Goal: Information Seeking & Learning: Learn about a topic

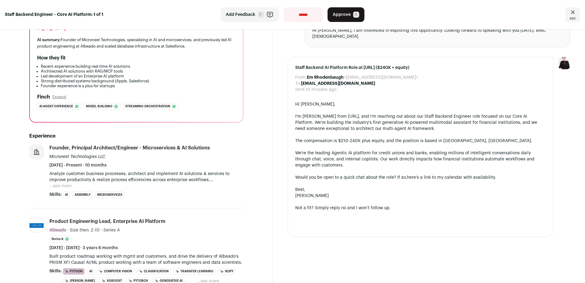
scroll to position [77, 0]
click at [71, 182] on button "...see more" at bounding box center [60, 185] width 22 height 6
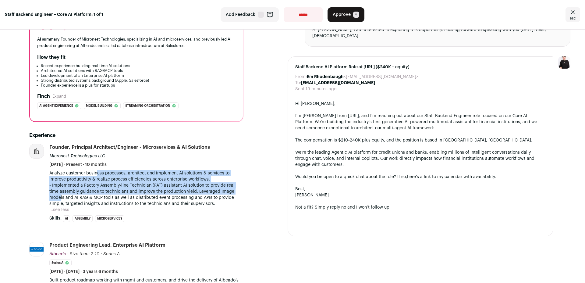
drag, startPoint x: 97, startPoint y: 171, endPoint x: 235, endPoint y: 185, distance: 138.1
click at [235, 185] on div "Analyze customer business processes, architect and implement AI solutions & ser…" at bounding box center [146, 188] width 194 height 37
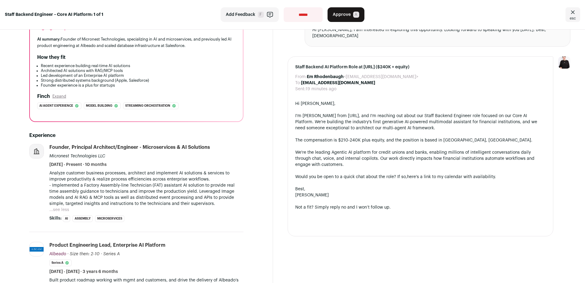
click at [68, 200] on p "- Implemented a Factory Assembly-line Technician (FAT) assistant AI solution to…" at bounding box center [146, 194] width 194 height 24
click at [58, 207] on button "...see less" at bounding box center [59, 210] width 20 height 6
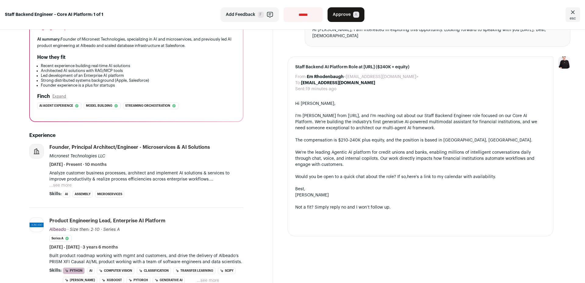
click at [65, 182] on button "...see more" at bounding box center [60, 185] width 22 height 6
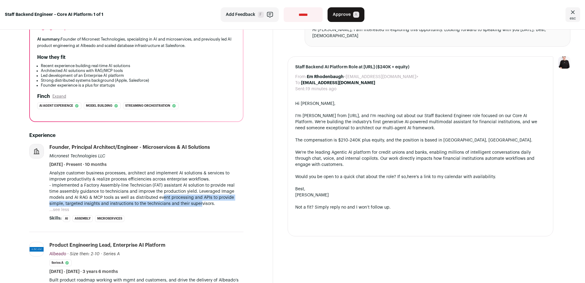
drag, startPoint x: 148, startPoint y: 190, endPoint x: 185, endPoint y: 196, distance: 37.1
click at [185, 196] on p "- Implemented a Factory Assembly-line Technician (FAT) assistant AI solution to…" at bounding box center [146, 194] width 194 height 24
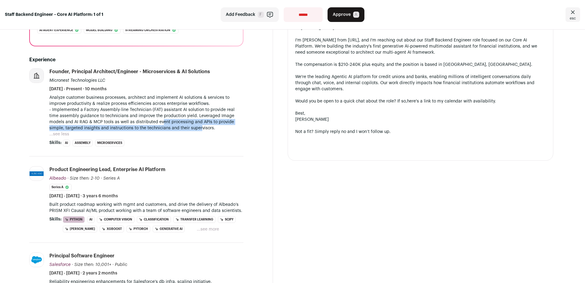
scroll to position [160, 0]
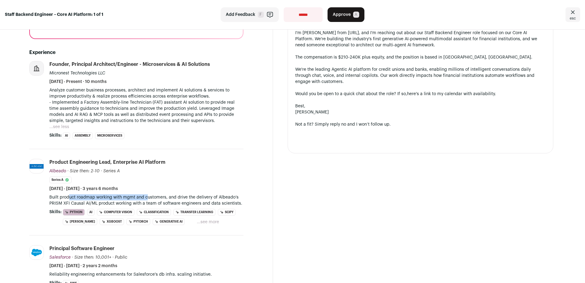
drag, startPoint x: 68, startPoint y: 192, endPoint x: 148, endPoint y: 193, distance: 79.8
click at [148, 194] on p "Built product roadmap working with mgmt and customers, and drive the delivery o…" at bounding box center [146, 200] width 194 height 12
click at [223, 194] on p "Built product roadmap working with mgmt and customers, and drive the delivery o…" at bounding box center [146, 200] width 194 height 12
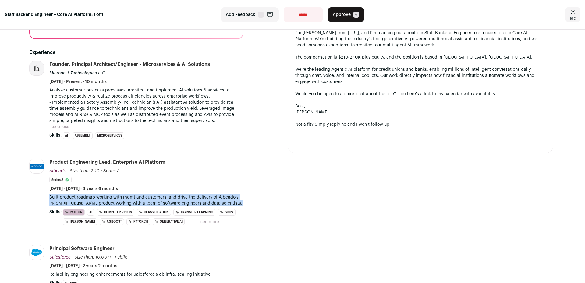
click at [223, 194] on p "Built product roadmap working with mgmt and customers, and drive the delivery o…" at bounding box center [146, 200] width 194 height 12
click at [101, 196] on p "Built product roadmap working with mgmt and customers, and drive the delivery o…" at bounding box center [146, 200] width 194 height 12
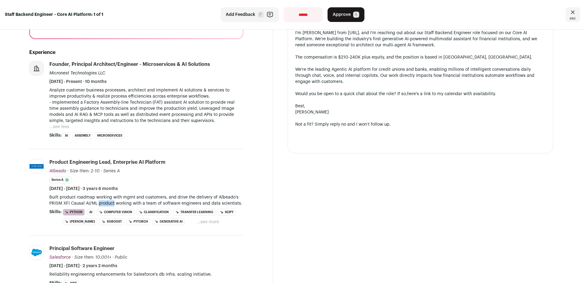
click at [101, 196] on p "Built product roadmap working with mgmt and customers, and drive the delivery o…" at bounding box center [146, 200] width 194 height 12
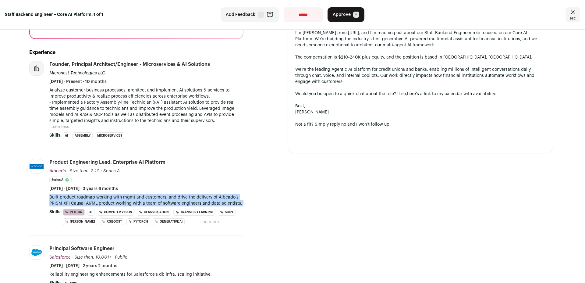
click at [101, 196] on p "Built product roadmap working with mgmt and customers, and drive the delivery o…" at bounding box center [146, 200] width 194 height 12
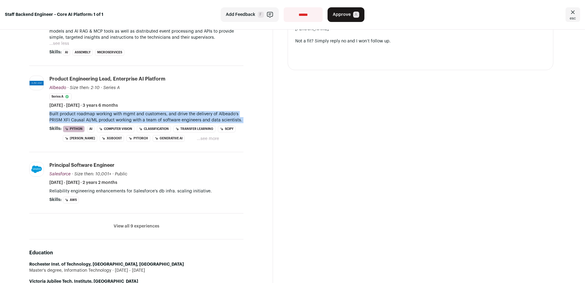
scroll to position [242, 0]
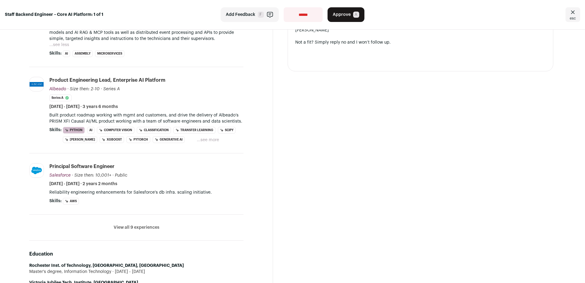
click at [112, 189] on p "Reliability engineering enhancements for Salesforce's db infra. scaling initiat…" at bounding box center [146, 192] width 194 height 6
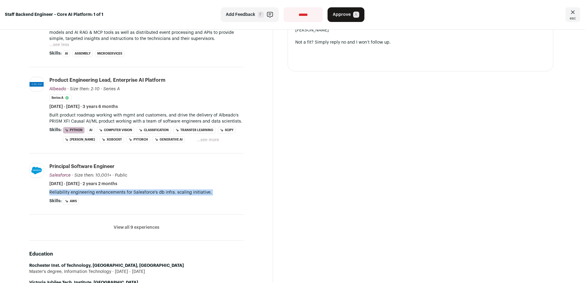
click at [112, 189] on p "Reliability engineering enhancements for Salesforce's db infra. scaling initiat…" at bounding box center [146, 192] width 194 height 6
click at [123, 219] on li "View all 9 experiences View less" at bounding box center [136, 227] width 214 height 26
click at [127, 224] on button "View all 9 experiences" at bounding box center [137, 227] width 46 height 6
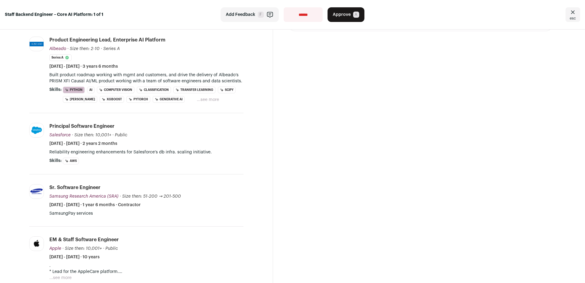
scroll to position [282, 0]
drag, startPoint x: 54, startPoint y: 205, endPoint x: 98, endPoint y: 213, distance: 44.5
click at [98, 213] on li "Samsung Research America (SRA) [DOMAIN_NAME] Add to company list Public / Priva…" at bounding box center [136, 200] width 214 height 52
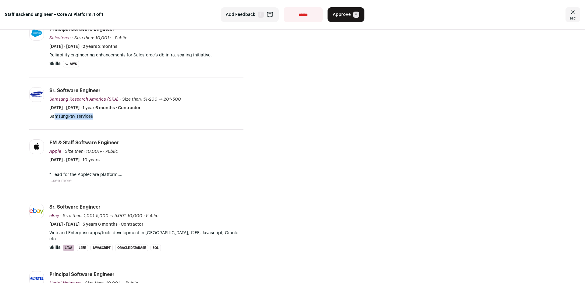
scroll to position [388, 0]
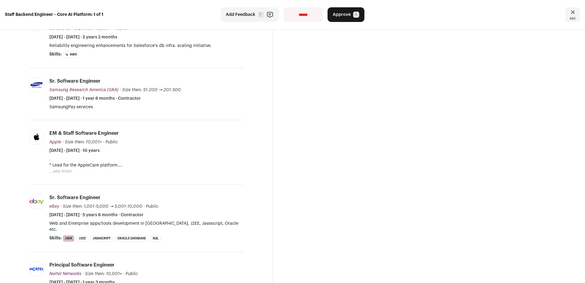
click at [99, 220] on p "Web and Enterprise apps/tools development in [GEOGRAPHIC_DATA], J2EE, Javascrip…" at bounding box center [146, 226] width 194 height 12
click at [68, 168] on button "...see more" at bounding box center [60, 171] width 22 height 6
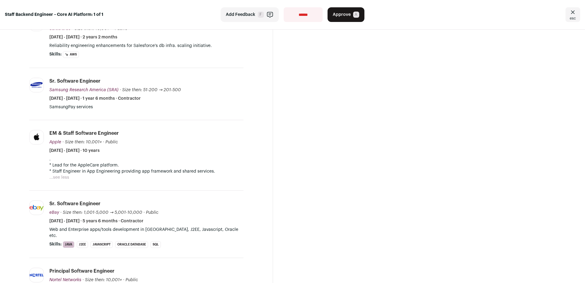
click at [75, 168] on p "* Staff Engineer in App Engineering providing app framework and shared services." at bounding box center [146, 171] width 194 height 6
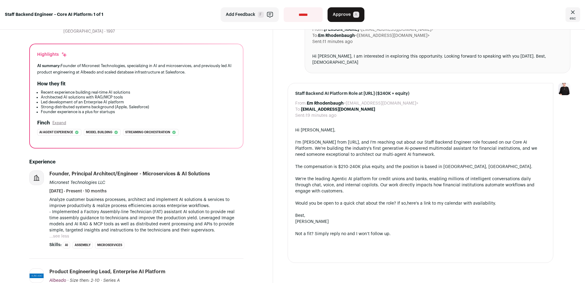
scroll to position [75, 0]
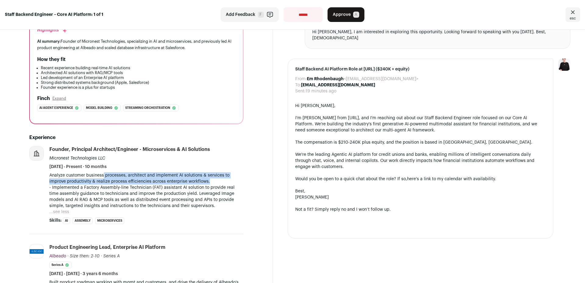
drag, startPoint x: 104, startPoint y: 170, endPoint x: 210, endPoint y: 175, distance: 106.5
click at [210, 175] on p "Analyze customer business processes, architect and implement AI solutions & ser…" at bounding box center [146, 178] width 194 height 12
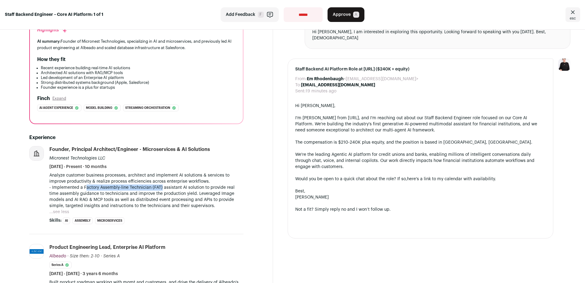
drag, startPoint x: 86, startPoint y: 181, endPoint x: 160, endPoint y: 184, distance: 74.7
click at [160, 184] on p "- Implemented a Factory Assembly-line Technician (FAT) assistant AI solution to…" at bounding box center [146, 196] width 194 height 24
drag, startPoint x: 96, startPoint y: 187, endPoint x: 222, endPoint y: 186, distance: 126.1
click at [222, 186] on p "- Implemented a Factory Assembly-line Technician (FAT) assistant AI solution to…" at bounding box center [146, 196] width 194 height 24
click at [62, 209] on button "...see less" at bounding box center [59, 212] width 20 height 6
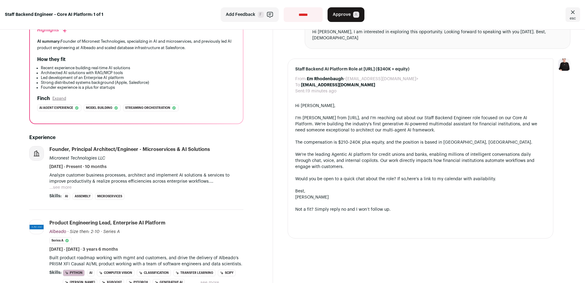
click at [65, 184] on button "...see more" at bounding box center [60, 187] width 22 height 6
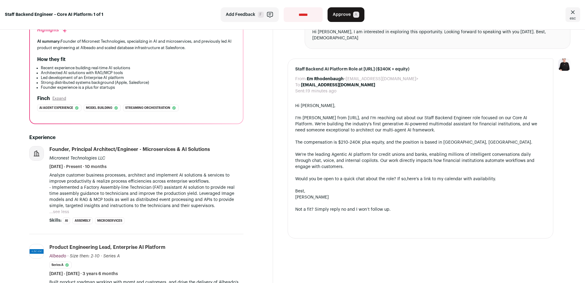
drag, startPoint x: 63, startPoint y: 191, endPoint x: 127, endPoint y: 195, distance: 64.1
click at [127, 195] on p "- Implemented a Factory Assembly-line Technician (FAT) assistant AI solution to…" at bounding box center [146, 196] width 194 height 24
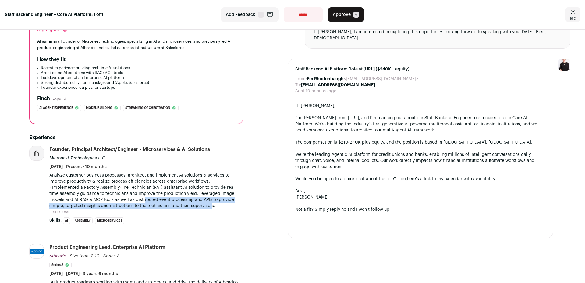
drag, startPoint x: 127, startPoint y: 195, endPoint x: 195, endPoint y: 200, distance: 67.5
click at [195, 200] on p "- Implemented a Factory Assembly-line Technician (FAT) assistant AI solution to…" at bounding box center [146, 196] width 194 height 24
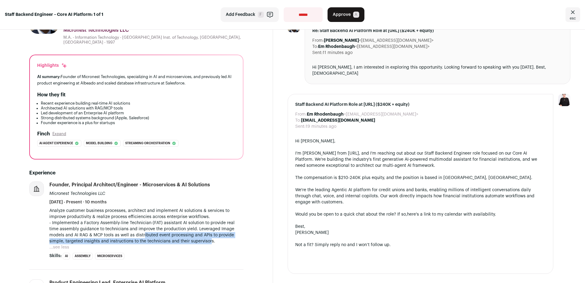
scroll to position [41, 0]
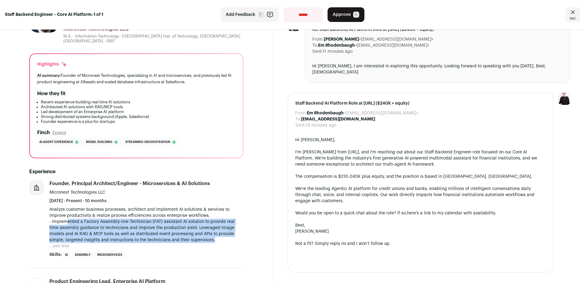
drag, startPoint x: 67, startPoint y: 216, endPoint x: 199, endPoint y: 232, distance: 133.2
click at [199, 232] on p "- Implemented a Factory Assembly-line Technician (FAT) assistant AI solution to…" at bounding box center [146, 230] width 194 height 24
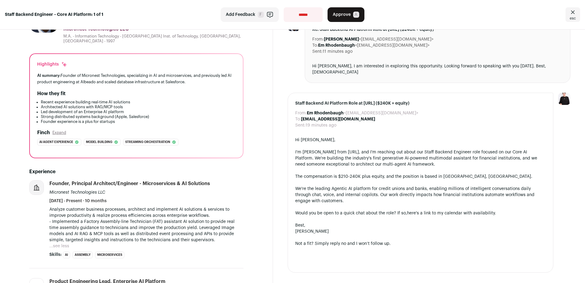
click at [137, 208] on p "Analyze customer business processes, architect and implement AI solutions & ser…" at bounding box center [146, 212] width 194 height 12
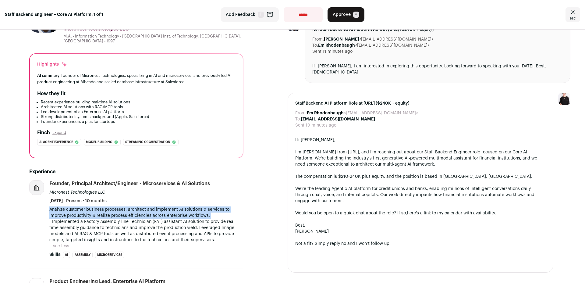
click at [137, 208] on p "Analyze customer business processes, architect and implement AI solutions & ser…" at bounding box center [146, 212] width 194 height 12
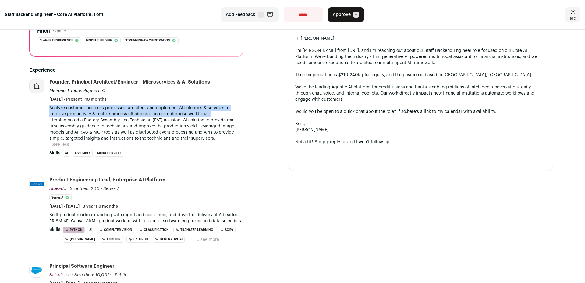
scroll to position [143, 0]
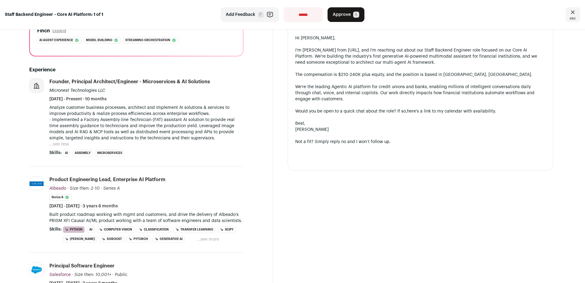
click at [157, 215] on p "Built product roadmap working with mgmt and customers, and drive the delivery o…" at bounding box center [146, 217] width 194 height 12
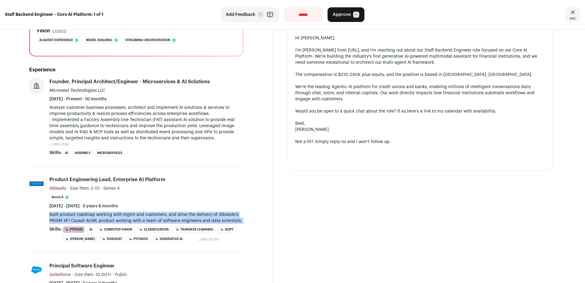
click at [157, 215] on p "Built product roadmap working with mgmt and customers, and drive the delivery o…" at bounding box center [146, 217] width 194 height 12
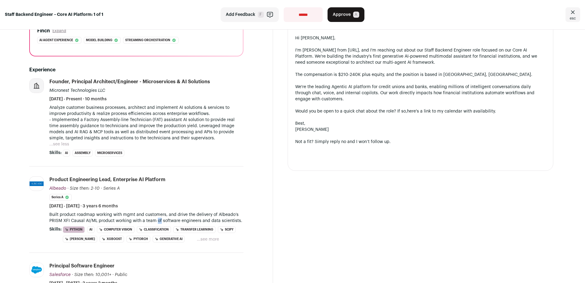
click at [157, 215] on p "Built product roadmap working with mgmt and customers, and drive the delivery o…" at bounding box center [146, 217] width 194 height 12
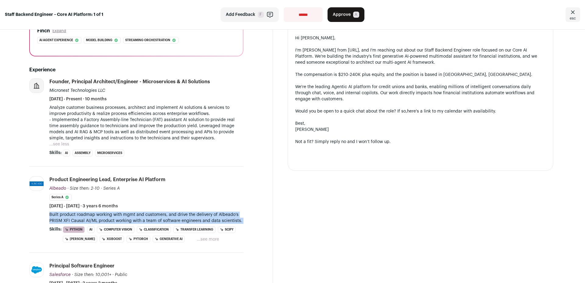
click at [157, 215] on p "Built product roadmap working with mgmt and customers, and drive the delivery o…" at bounding box center [146, 217] width 194 height 12
click at [156, 214] on p "Built product roadmap working with mgmt and customers, and drive the delivery o…" at bounding box center [146, 217] width 194 height 12
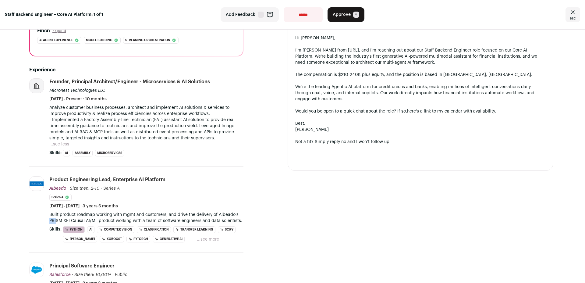
drag, startPoint x: 50, startPoint y: 217, endPoint x: 56, endPoint y: 214, distance: 6.8
click at [56, 214] on p "Built product roadmap working with mgmt and customers, and drive the delivery o…" at bounding box center [146, 217] width 194 height 12
drag, startPoint x: 114, startPoint y: 215, endPoint x: 48, endPoint y: 217, distance: 65.8
click at [48, 217] on li "Albeado [DOMAIN_NAME] Add to company list Public / Private Private Valuation Un…" at bounding box center [136, 209] width 214 height 86
copy p "PRISM XFI Causal AI/ML product"
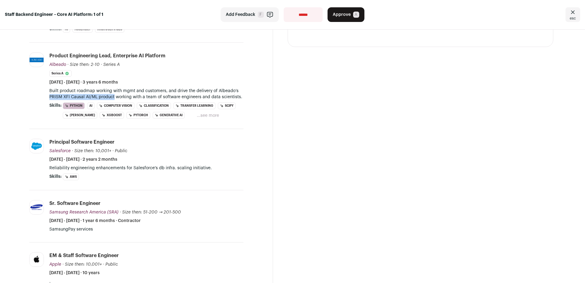
scroll to position [268, 0]
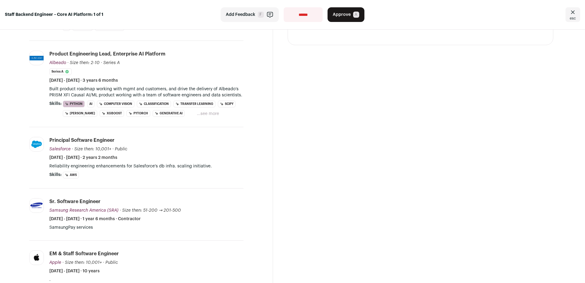
click at [71, 163] on p "Reliability engineering enhancements for Salesforce's db infra. scaling initiat…" at bounding box center [146, 166] width 194 height 6
click at [84, 163] on p "Reliability engineering enhancements for Salesforce's db infra. scaling initiat…" at bounding box center [146, 166] width 194 height 6
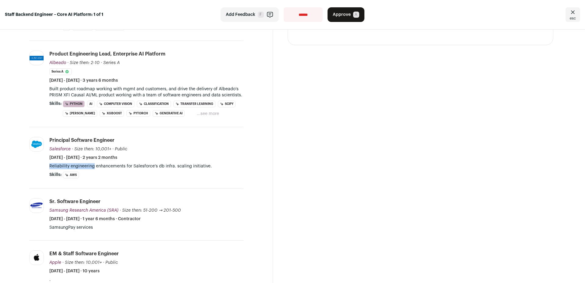
drag, startPoint x: 93, startPoint y: 161, endPoint x: 48, endPoint y: 160, distance: 45.7
click at [48, 160] on li "Salesforce [DOMAIN_NAME] Add to company list Public / Private Public Company si…" at bounding box center [136, 157] width 214 height 61
copy p "Reliability engineering"
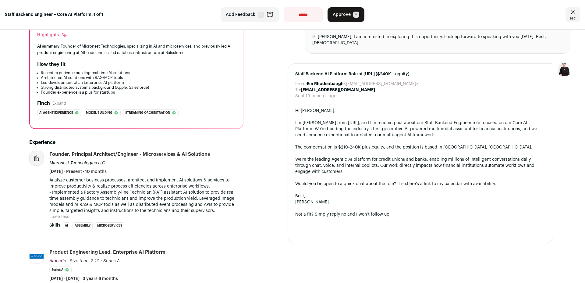
scroll to position [0, 0]
